Goal: Information Seeking & Learning: Learn about a topic

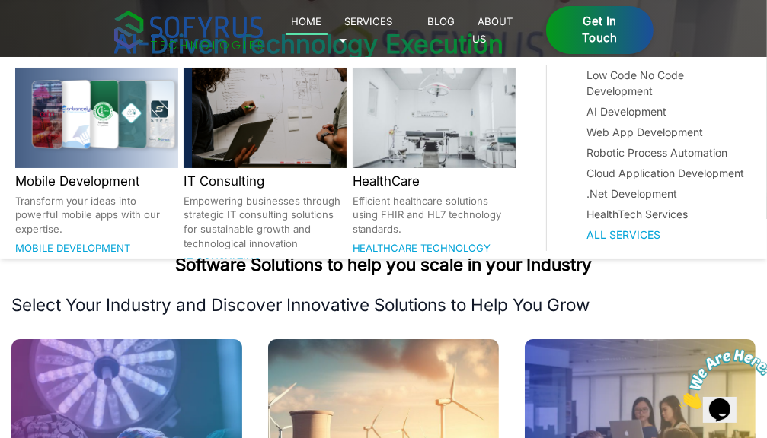
click at [393, 25] on link "Services 🞃" at bounding box center [366, 29] width 54 height 35
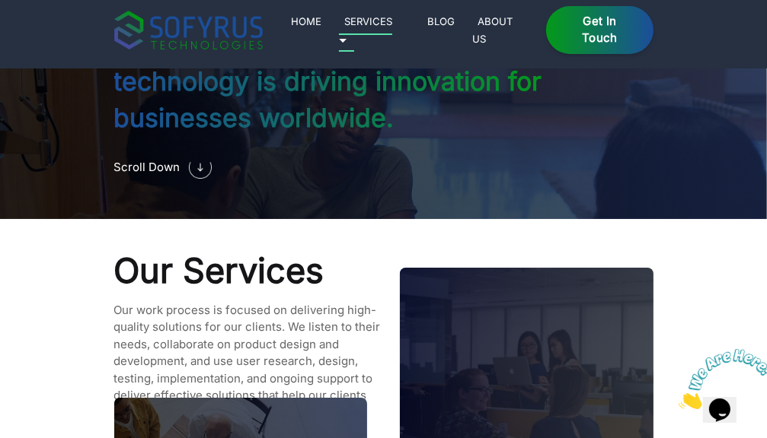
scroll to position [1252, 0]
